Goal: Information Seeking & Learning: Learn about a topic

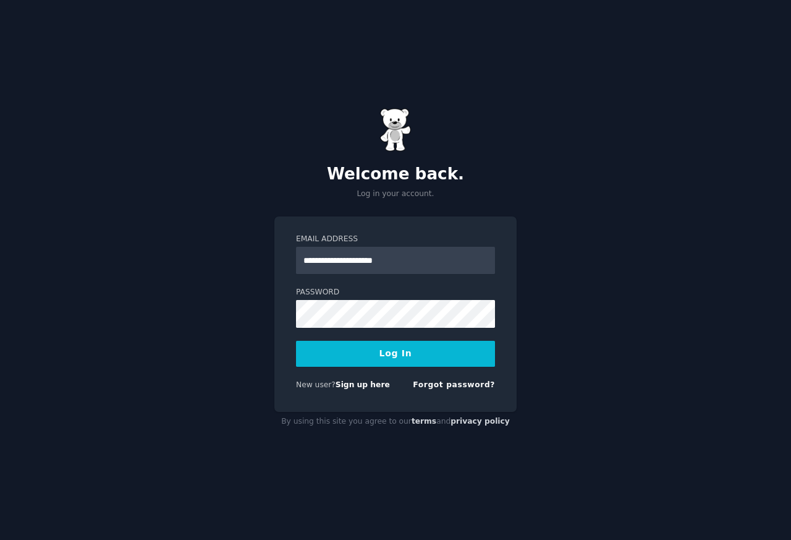
type input "**********"
click at [356, 355] on button "Log In" at bounding box center [395, 354] width 199 height 26
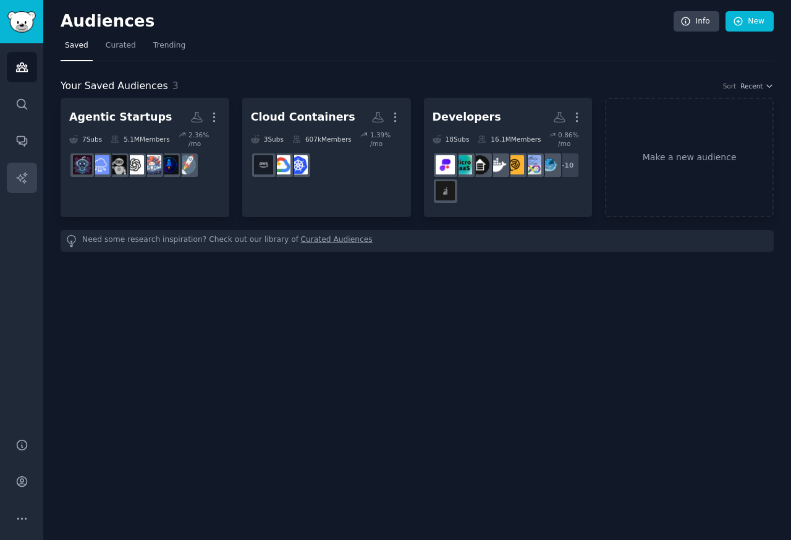
click at [11, 169] on link "AI Reports" at bounding box center [22, 178] width 30 height 30
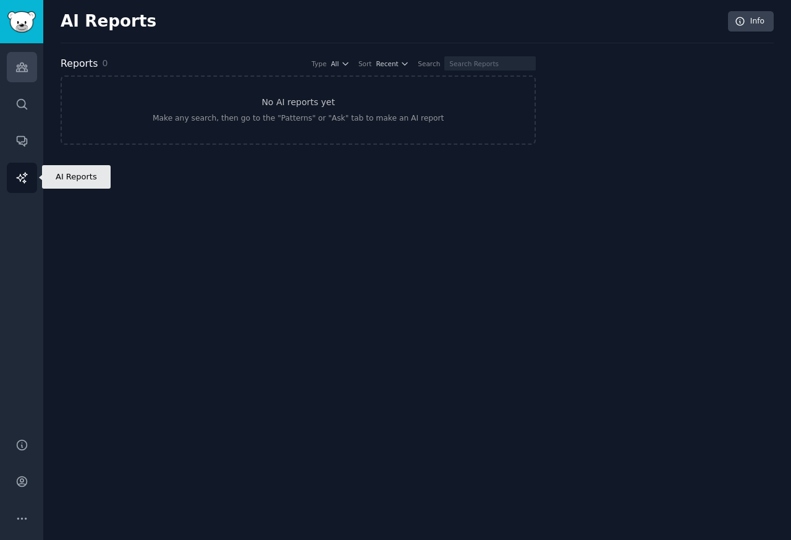
click at [23, 70] on icon "Sidebar" at bounding box center [21, 67] width 11 height 9
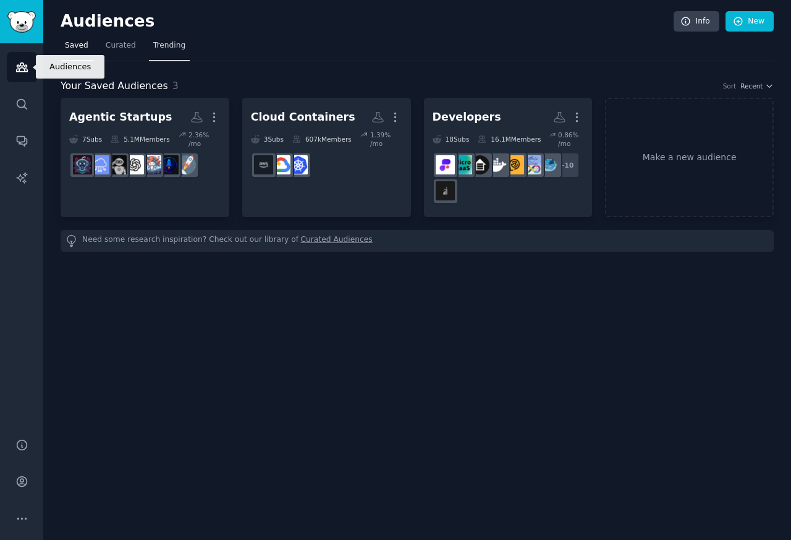
click at [159, 45] on span "Trending" at bounding box center [169, 45] width 32 height 11
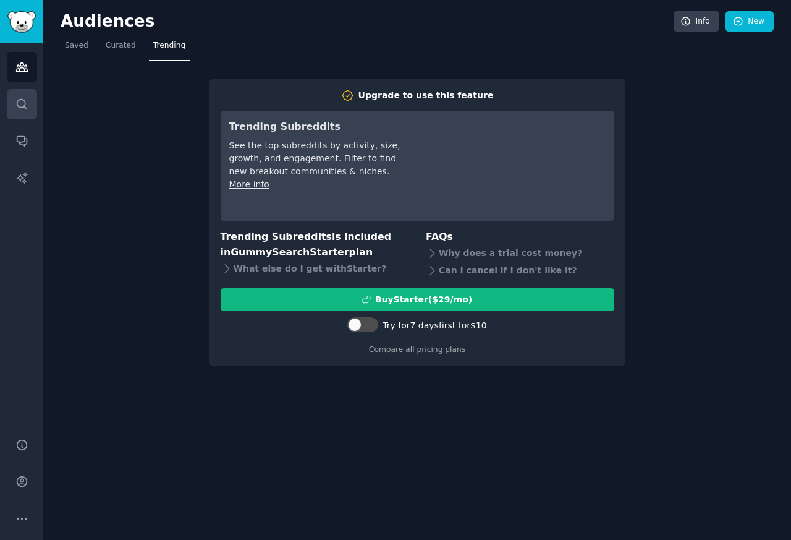
click at [15, 104] on icon "Sidebar" at bounding box center [21, 104] width 13 height 13
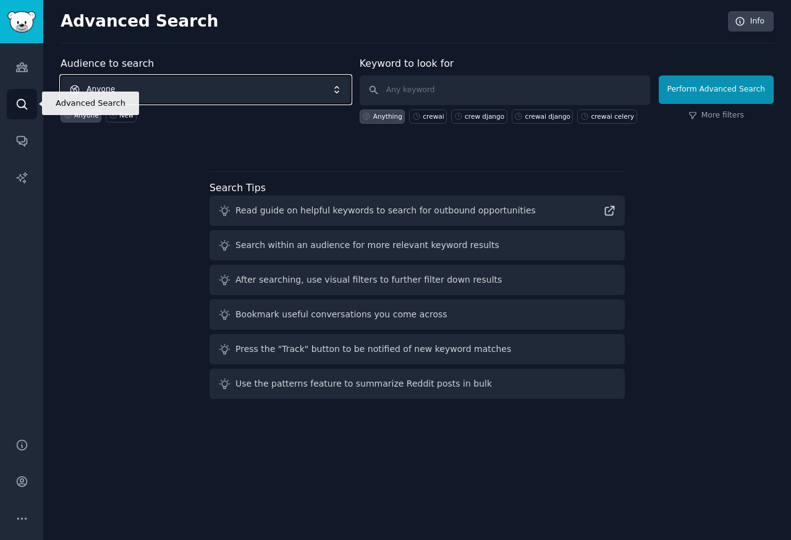
click at [87, 90] on span "Anyone" at bounding box center [206, 89] width 291 height 28
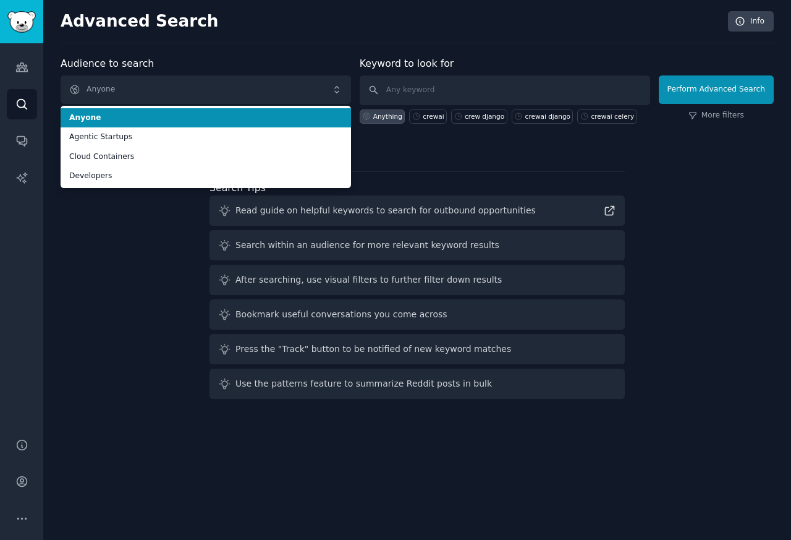
click at [88, 177] on span "Developers" at bounding box center [205, 176] width 273 height 11
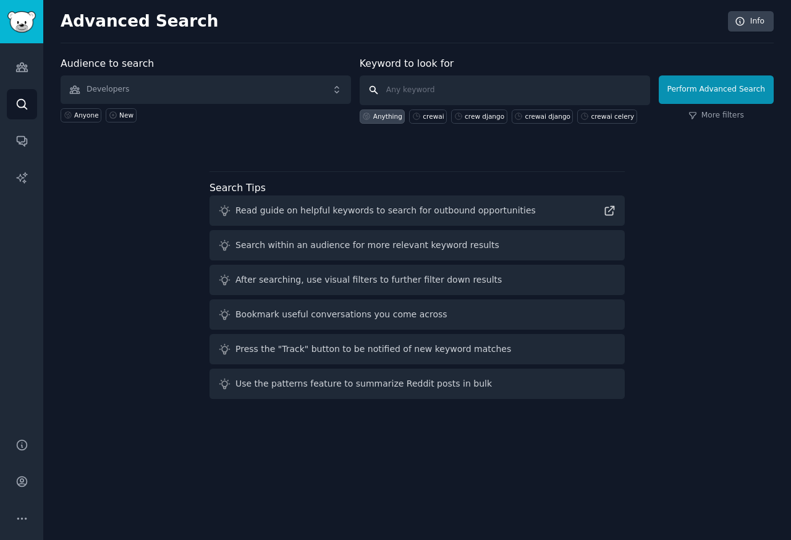
click at [410, 91] on input "text" at bounding box center [505, 90] width 291 height 30
paste input "meme"
type input "meme"
click at [715, 91] on button "Perform Advanced Search" at bounding box center [716, 89] width 115 height 28
